Goal: Transaction & Acquisition: Book appointment/travel/reservation

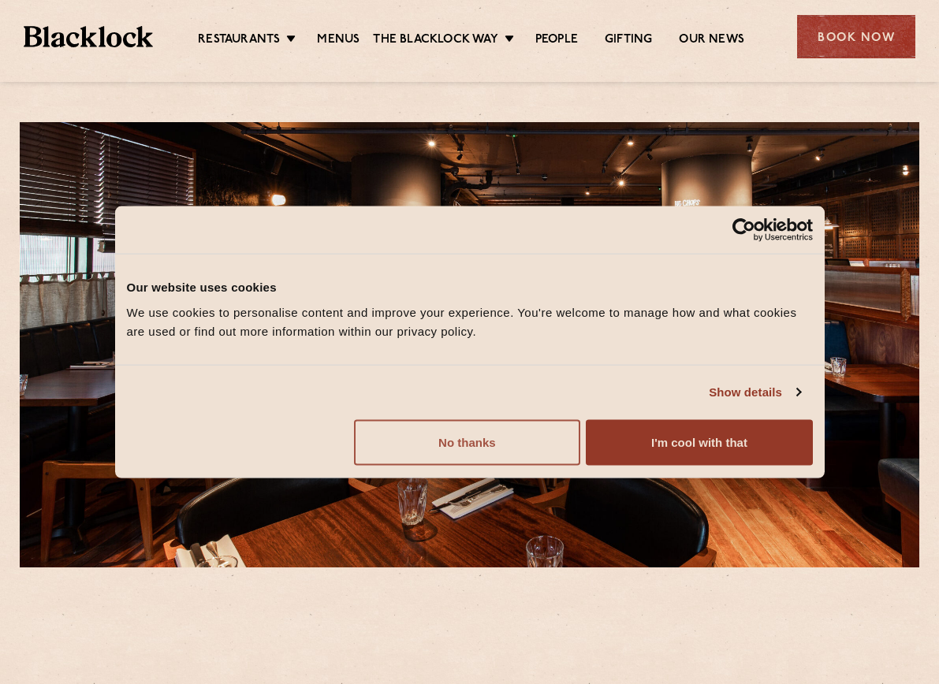
click at [469, 441] on button "No thanks" at bounding box center [467, 443] width 226 height 46
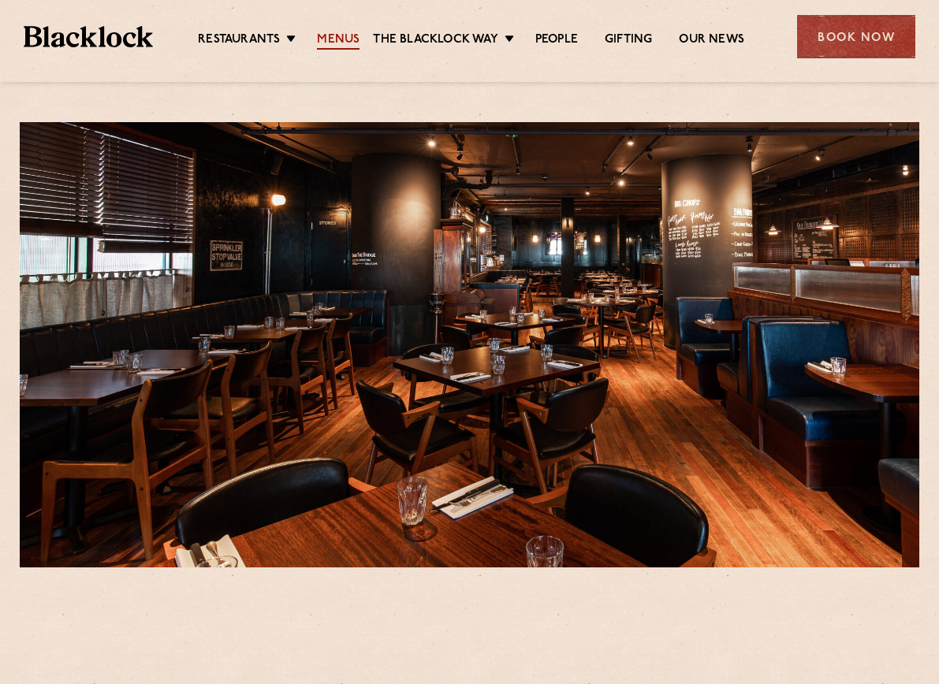
click at [345, 38] on link "Menus" at bounding box center [338, 40] width 43 height 17
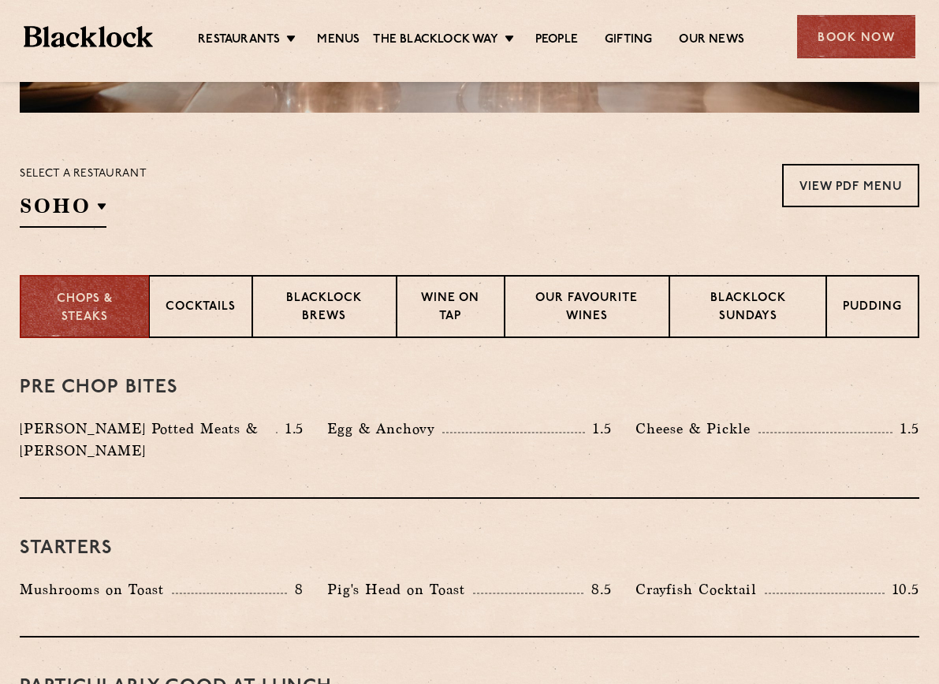
scroll to position [473, 0]
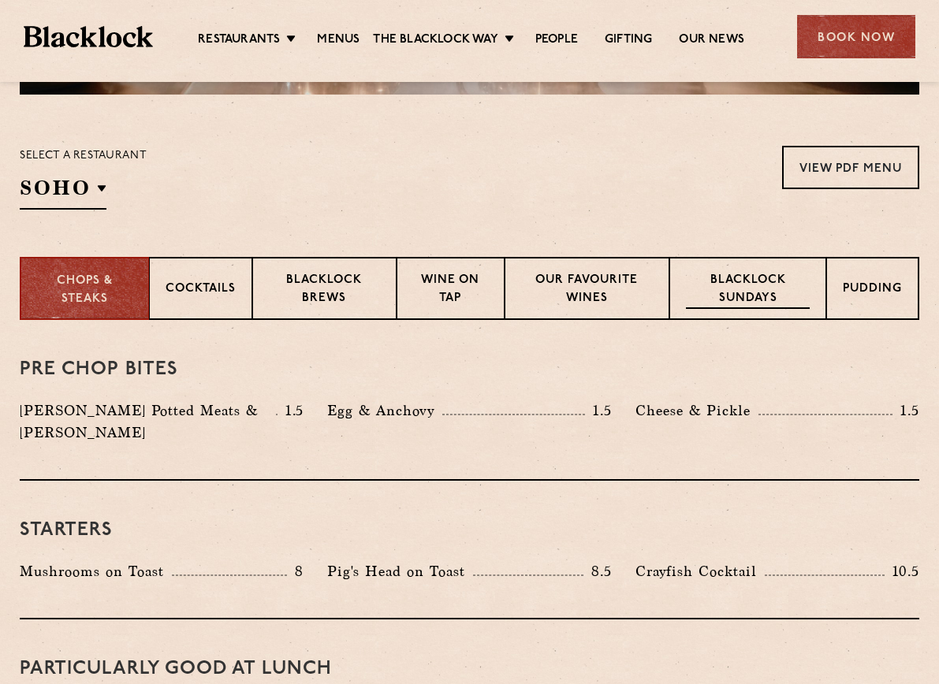
click at [751, 302] on p "Blacklock Sundays" at bounding box center [748, 290] width 124 height 37
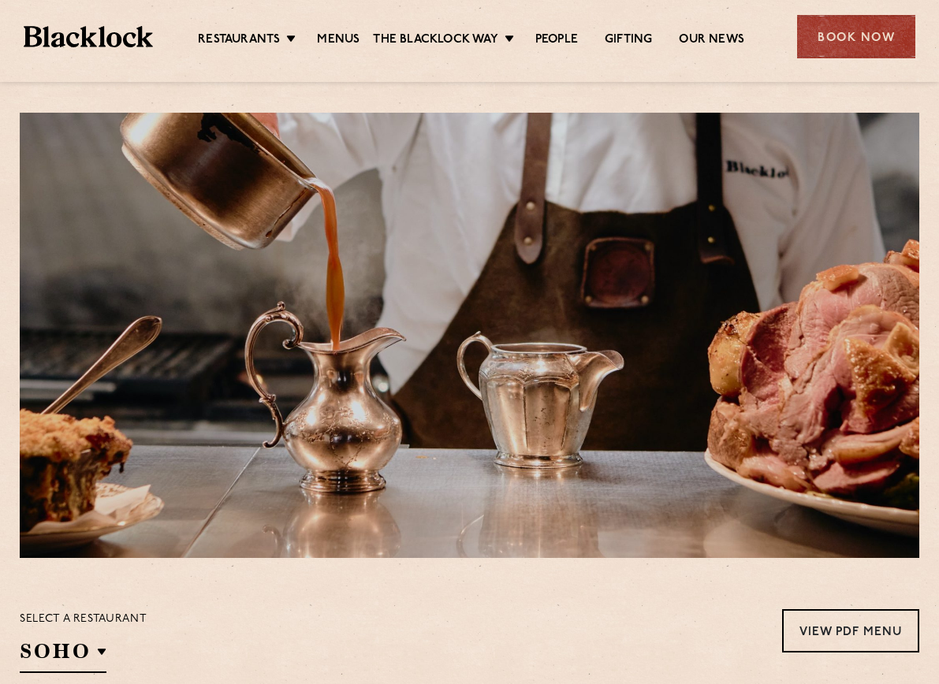
scroll to position [0, 0]
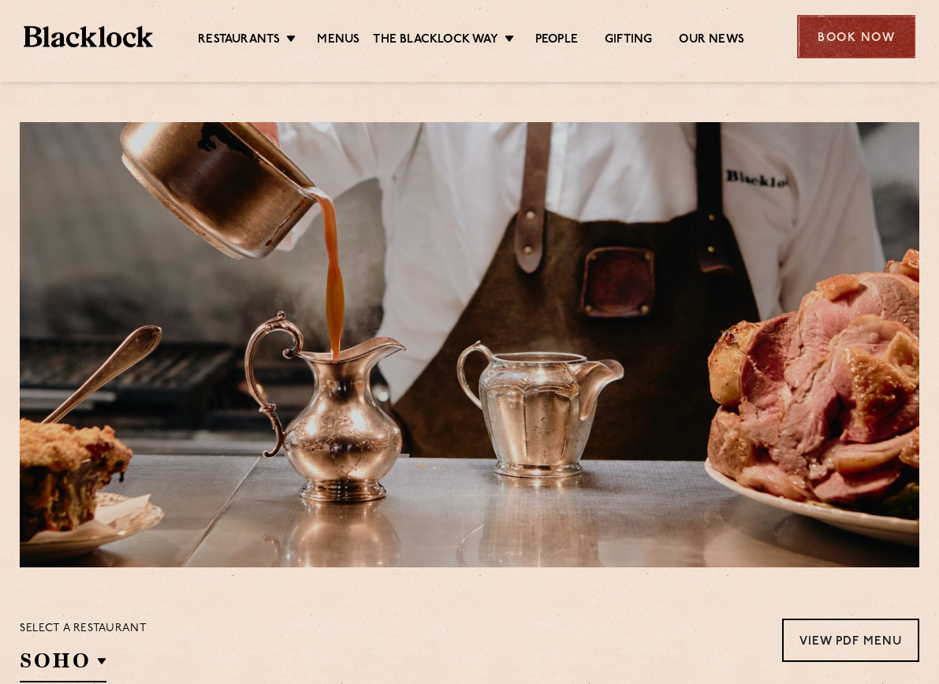
click at [841, 32] on div "Book Now" at bounding box center [856, 36] width 118 height 43
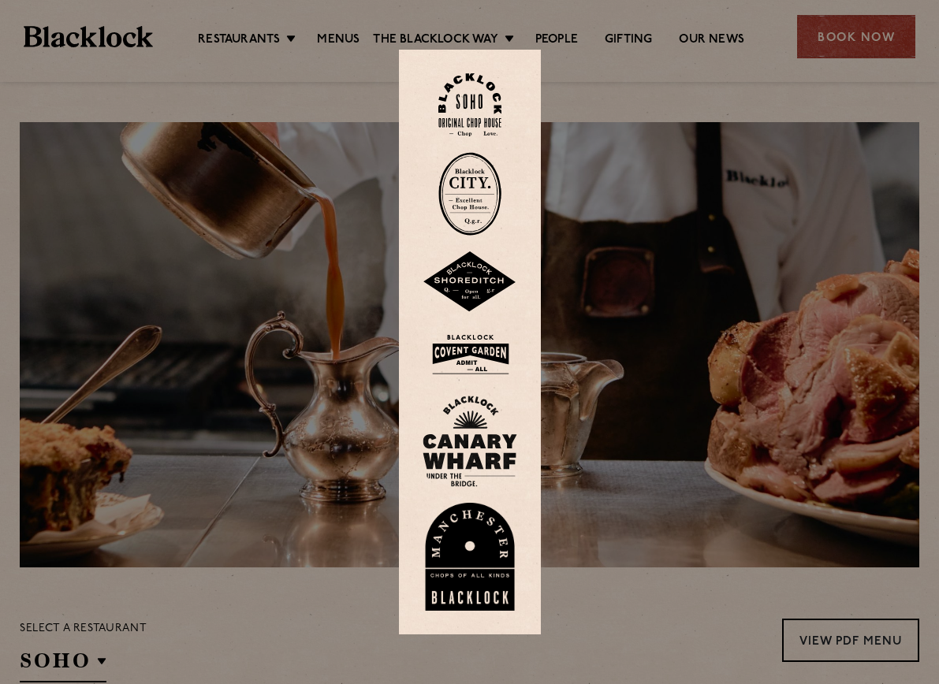
click at [487, 446] on img at bounding box center [470, 441] width 95 height 91
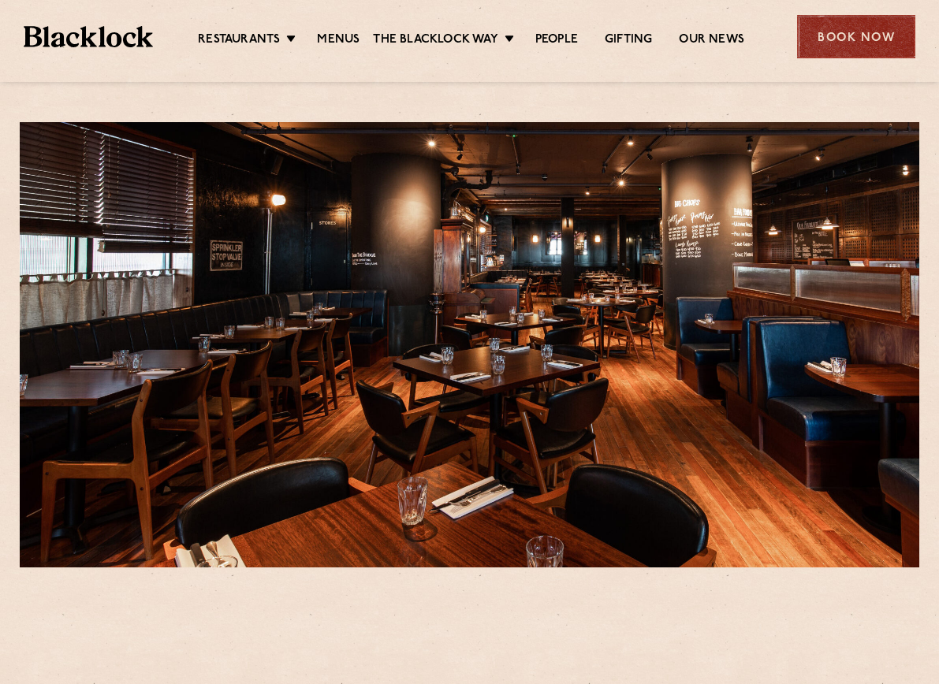
click at [841, 40] on div "Book Now" at bounding box center [856, 36] width 118 height 43
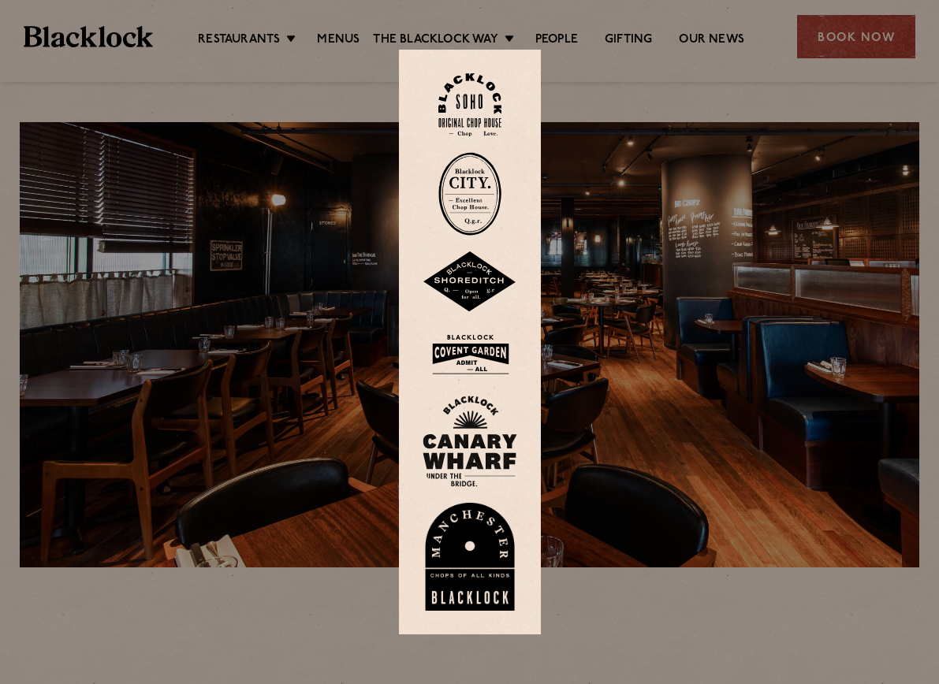
click at [478, 426] on img at bounding box center [470, 441] width 95 height 91
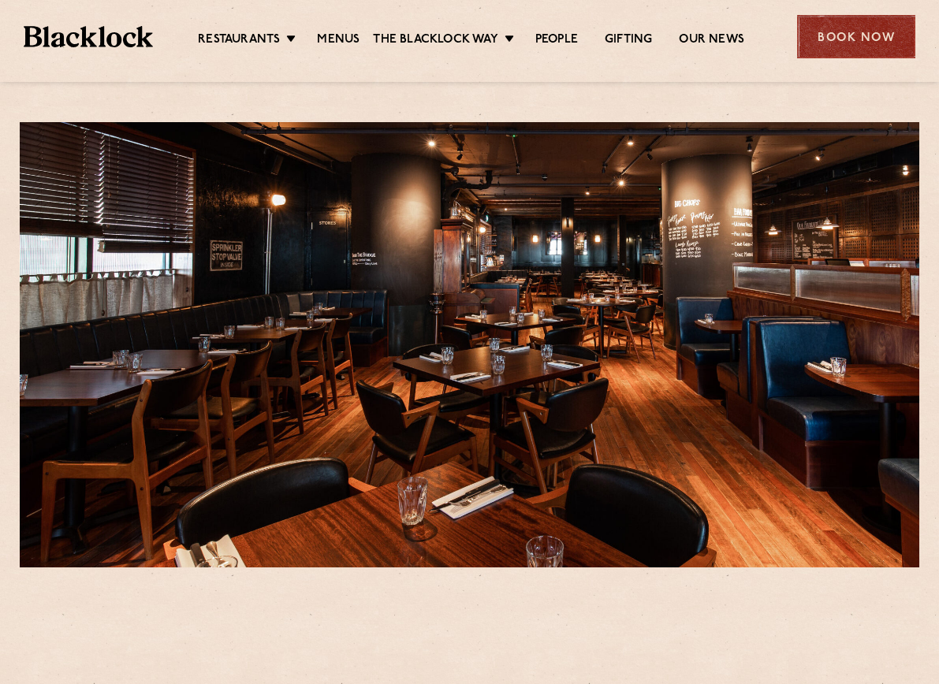
click at [860, 30] on div "Book Now" at bounding box center [856, 36] width 118 height 43
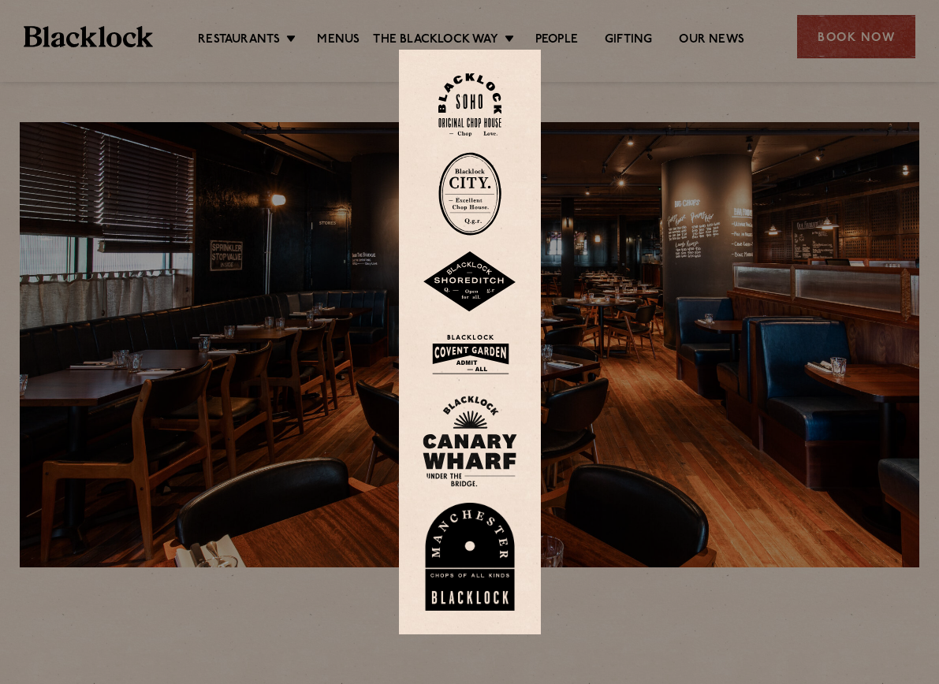
click at [476, 103] on img at bounding box center [469, 105] width 63 height 64
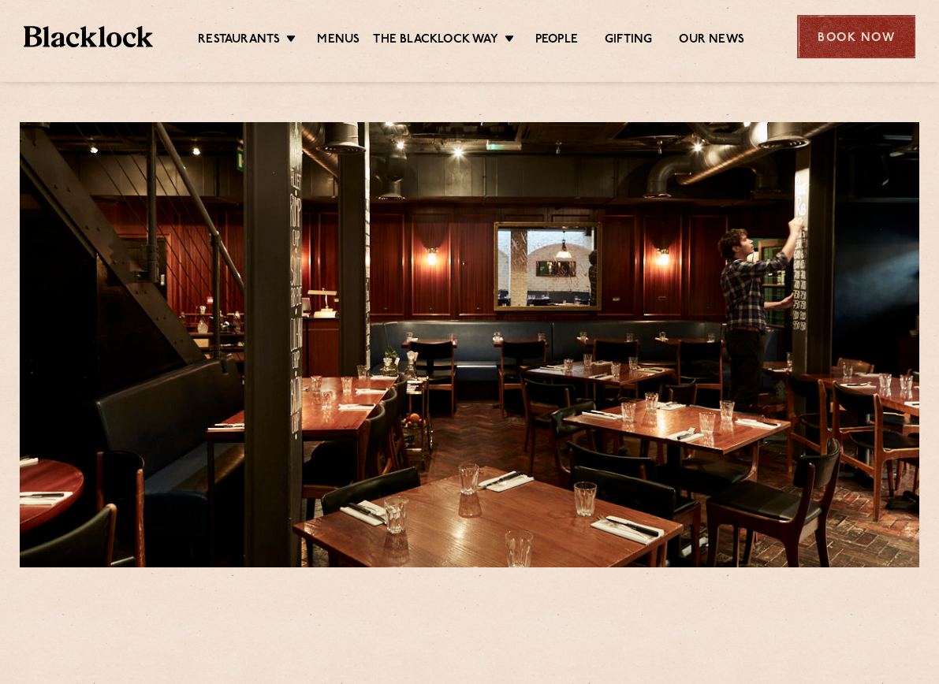
click at [851, 38] on div "Book Now" at bounding box center [856, 36] width 118 height 43
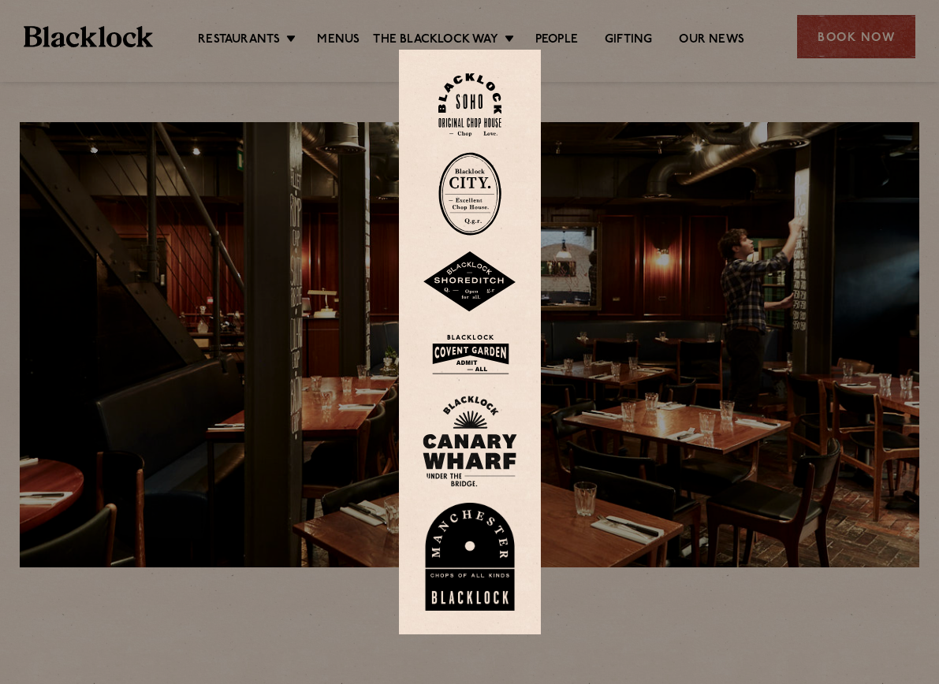
click at [478, 105] on img at bounding box center [469, 105] width 63 height 64
